Goal: Task Accomplishment & Management: Manage account settings

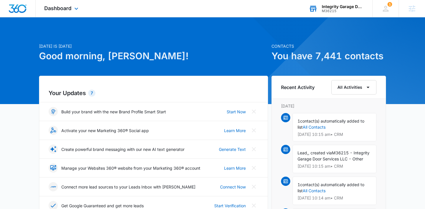
click at [340, 3] on div "Integrity Garage Door Services M36215 Your Accounts View All" at bounding box center [336, 8] width 72 height 17
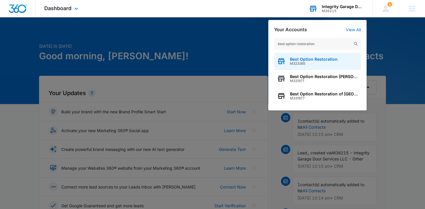
type input "best option restoration"
click at [313, 61] on span "Best Option Restoration" at bounding box center [314, 59] width 48 height 5
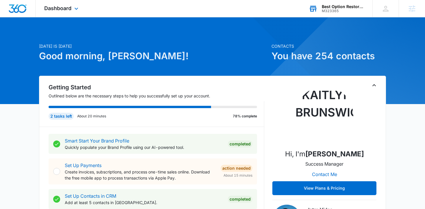
click at [66, 13] on div "Dashboard Apps Reputation Forms CRM Email Social POS Content Ads Intelligence F…" at bounding box center [62, 8] width 53 height 17
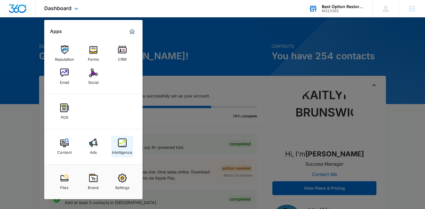
click at [125, 146] on img at bounding box center [122, 142] width 9 height 9
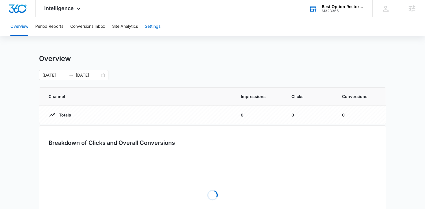
click at [157, 30] on button "Settings" at bounding box center [153, 26] width 16 height 18
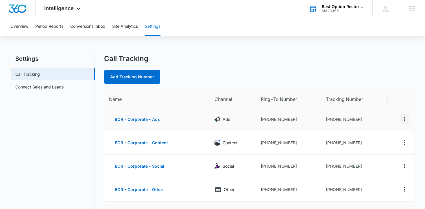
click at [403, 118] on icon "Actions" at bounding box center [404, 119] width 7 height 7
click at [382, 111] on button "Edit" at bounding box center [380, 114] width 33 height 9
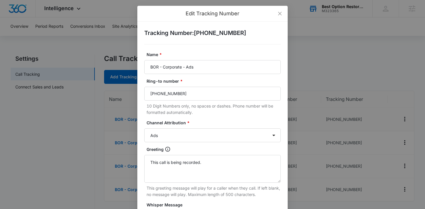
click at [56, 140] on div "Edit Tracking Number Tracking Number : +17206802790 Name * BOR - Corporate - Ad…" at bounding box center [212, 104] width 425 height 209
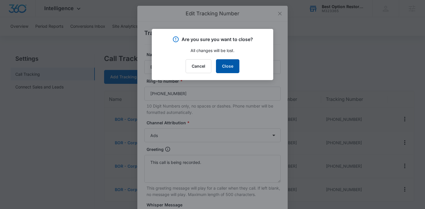
click at [227, 64] on button "Close" at bounding box center [227, 66] width 23 height 14
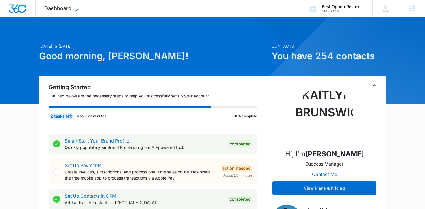
click at [69, 5] on span "Dashboard" at bounding box center [57, 8] width 27 height 6
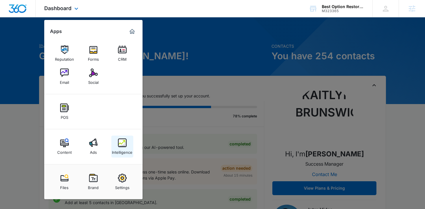
click at [120, 144] on img at bounding box center [122, 142] width 9 height 9
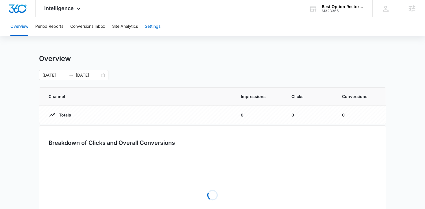
click at [155, 30] on button "Settings" at bounding box center [153, 26] width 16 height 18
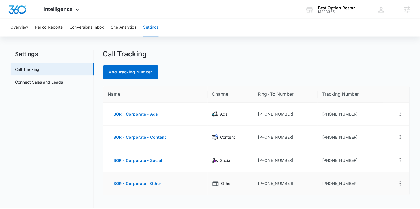
scroll to position [6, 0]
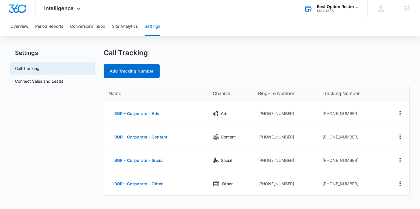
click at [319, 9] on div "M323365" at bounding box center [338, 11] width 42 height 4
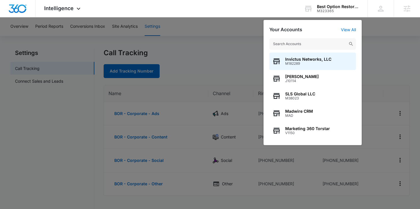
click at [204, 52] on div at bounding box center [210, 104] width 420 height 209
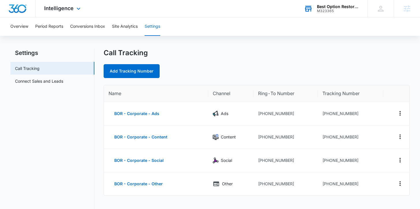
click at [323, 4] on div "Best Option Restoration" at bounding box center [338, 6] width 42 height 5
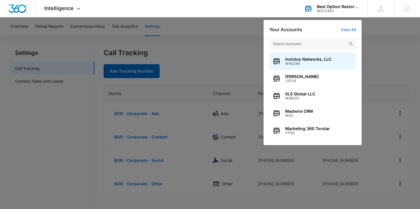
click at [324, 39] on input "text" at bounding box center [312, 44] width 87 height 12
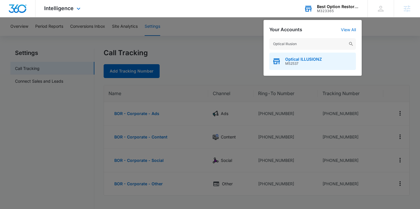
type input "Optical Illusion"
click at [322, 62] on div "Optical ILLUSIONZ M52537" at bounding box center [312, 61] width 87 height 17
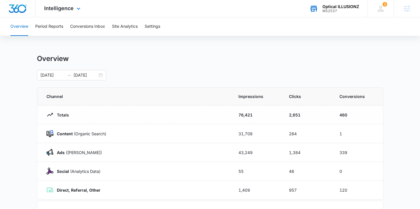
click at [65, 14] on div "Intelligence Apps Reputation Websites Forms CRM Email Social Shop Payments POS …" at bounding box center [63, 8] width 55 height 17
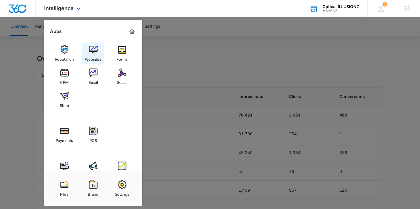
click at [97, 61] on div "Websites" at bounding box center [93, 58] width 16 height 8
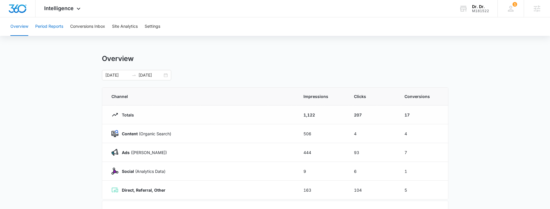
click at [58, 30] on button "Period Reports" at bounding box center [49, 26] width 28 height 18
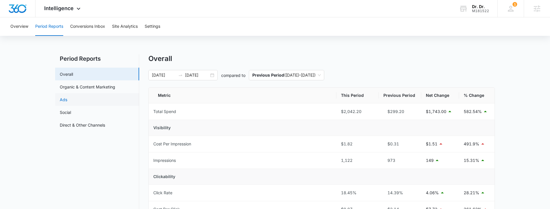
click at [67, 97] on link "Ads" at bounding box center [64, 99] width 8 height 6
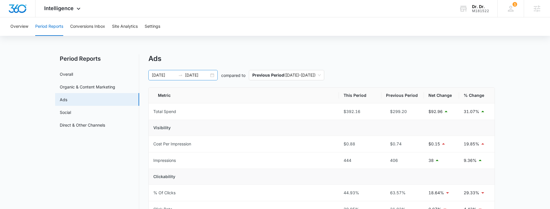
click at [213, 77] on div "07/31/2025 08/07/2025" at bounding box center [182, 75] width 69 height 10
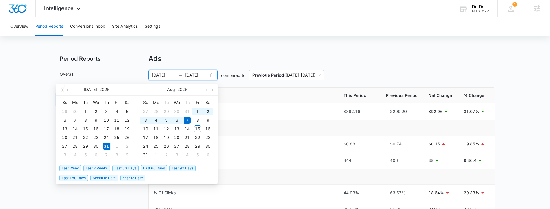
type input "07/31/2025"
click at [101, 167] on span "Last 2 Weeks" at bounding box center [96, 168] width 27 height 6
type input "08/14/2025"
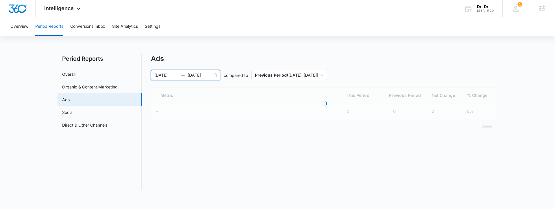
click at [98, 170] on nav "Period Reports Overall Organic & Content Marketing Ads Social Direct & Other Ch…" at bounding box center [99, 122] width 84 height 136
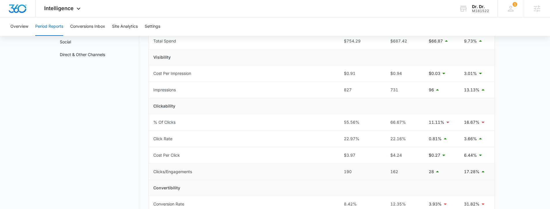
scroll to position [64, 0]
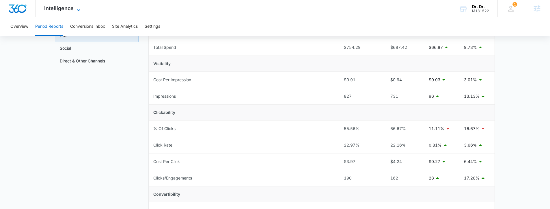
click at [62, 7] on span "Intelligence" at bounding box center [58, 8] width 29 height 6
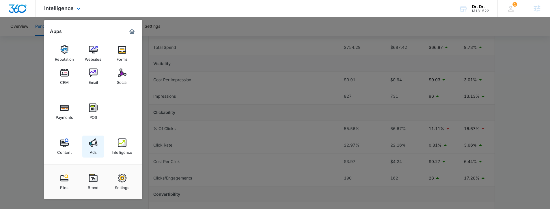
click at [87, 143] on link "Ads" at bounding box center [93, 146] width 22 height 22
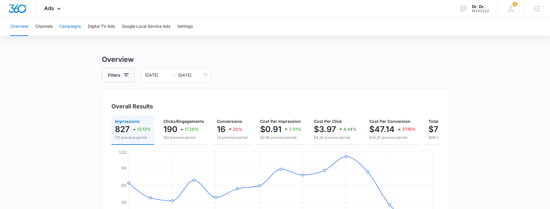
click at [62, 34] on button "Campaigns" at bounding box center [69, 26] width 21 height 18
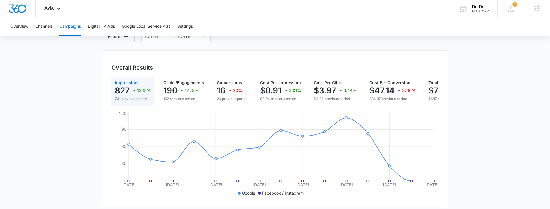
scroll to position [32, 0]
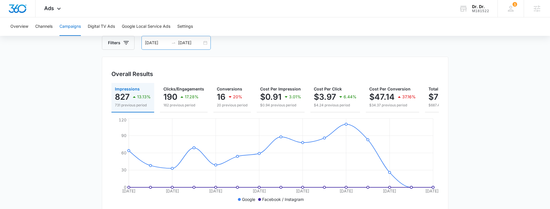
click at [185, 46] on div "07/31/2025 08/14/2025" at bounding box center [176, 43] width 69 height 14
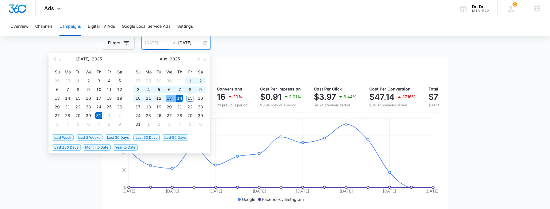
type input "[DATE]"
click at [161, 98] on div "12" at bounding box center [158, 98] width 7 height 7
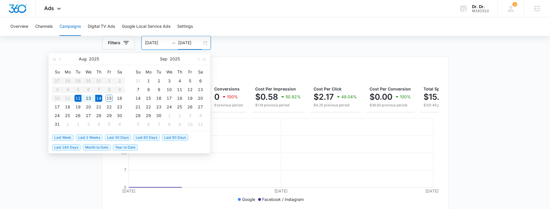
click at [185, 46] on input "08/14/2025" at bounding box center [190, 43] width 24 height 6
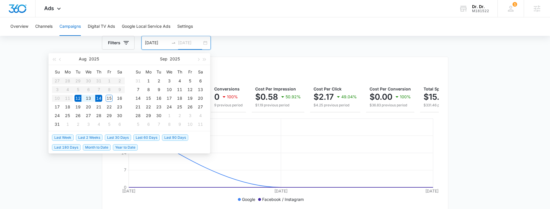
click at [77, 99] on div "12" at bounding box center [78, 98] width 7 height 7
type input "08/14/2025"
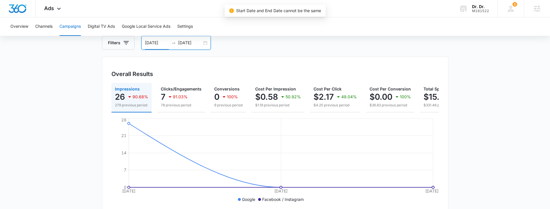
click at [157, 43] on input "[DATE]" at bounding box center [157, 43] width 24 height 6
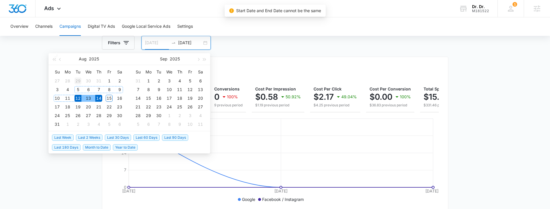
type input "07/29/2025"
click at [77, 81] on div "29" at bounding box center [78, 80] width 7 height 7
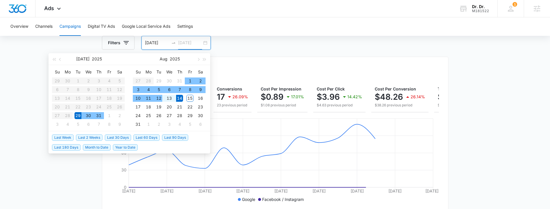
click at [158, 98] on div "12" at bounding box center [158, 98] width 7 height 7
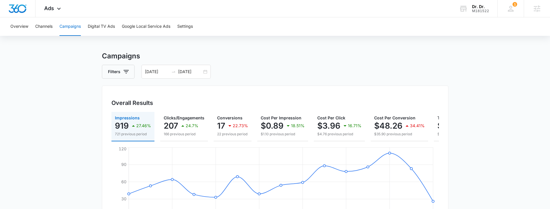
scroll to position [0, 0]
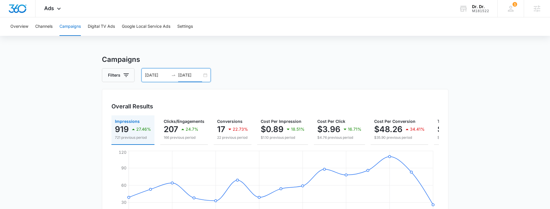
click at [200, 73] on input "[DATE]" at bounding box center [190, 75] width 24 height 6
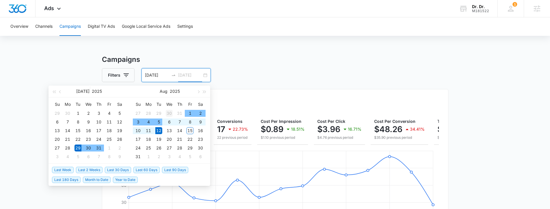
type input "[DATE]"
click at [171, 114] on div "30" at bounding box center [169, 113] width 7 height 7
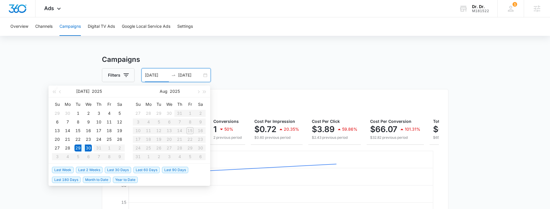
click at [158, 75] on input "07/29/2025" at bounding box center [157, 75] width 24 height 6
type input "[DATE]"
click at [89, 148] on div "30" at bounding box center [88, 147] width 7 height 7
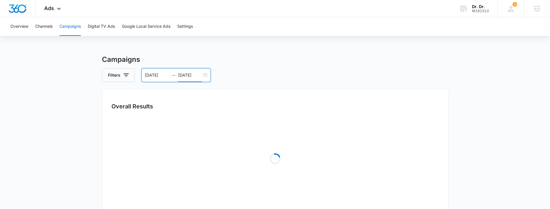
click at [194, 74] on input "[DATE]" at bounding box center [190, 75] width 24 height 6
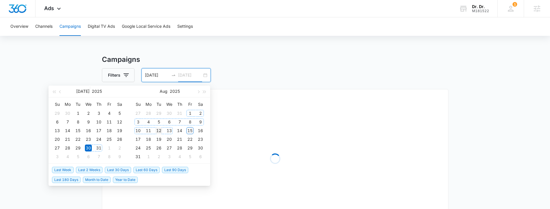
type input "[DATE]"
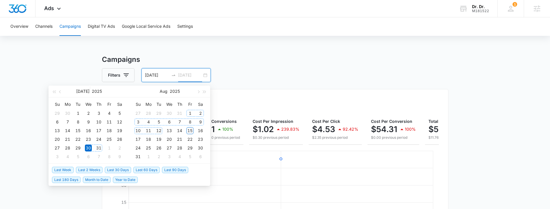
click at [158, 132] on div "12" at bounding box center [158, 130] width 7 height 7
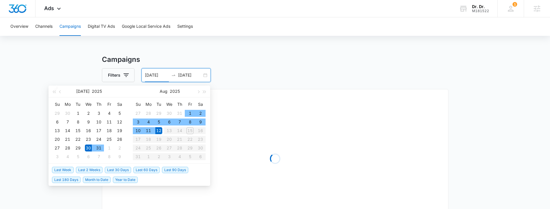
type input "[DATE]"
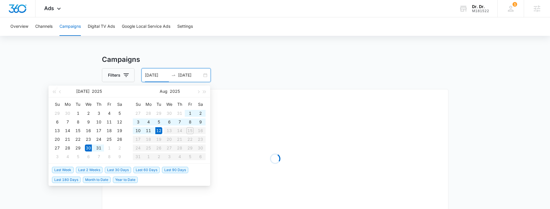
click at [64, 73] on main "Campaigns Filters 07/30/2025 08/12/2025 Overall Results Loading Campaigns List …" at bounding box center [275, 204] width 550 height 301
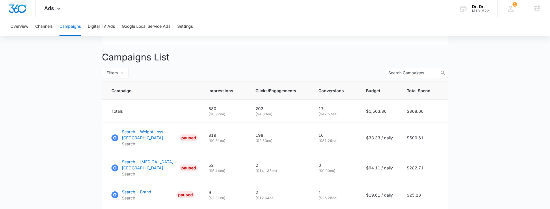
scroll to position [258, 0]
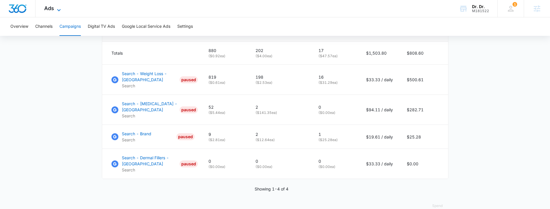
click at [52, 9] on span "Ads" at bounding box center [49, 8] width 10 height 6
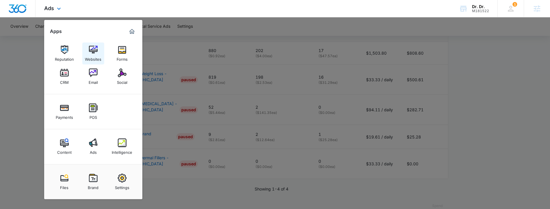
click at [96, 53] on img at bounding box center [93, 49] width 9 height 9
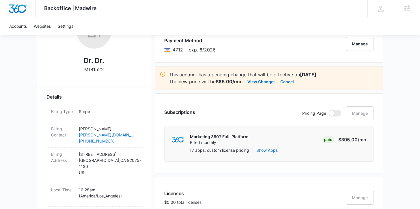
scroll to position [103, 0]
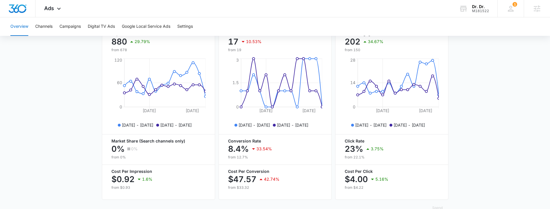
scroll to position [265, 0]
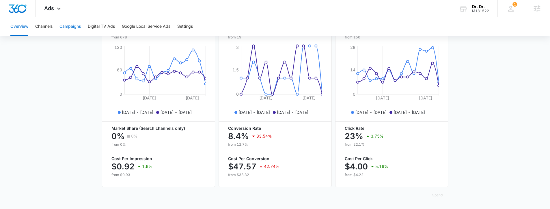
click at [76, 26] on button "Campaigns" at bounding box center [69, 26] width 21 height 18
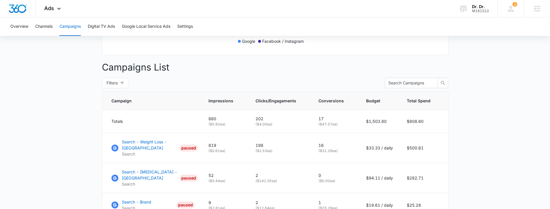
scroll to position [192, 0]
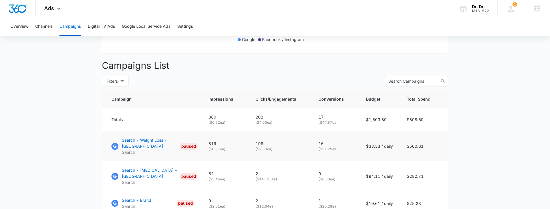
click at [143, 146] on p "Search - Weight Loss - [GEOGRAPHIC_DATA]" at bounding box center [149, 143] width 55 height 12
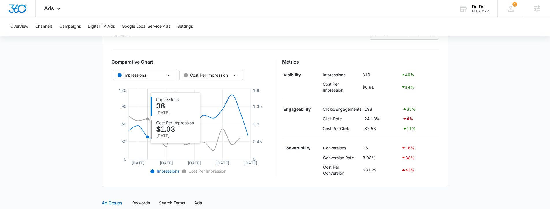
scroll to position [88, 0]
